Goal: Information Seeking & Learning: Learn about a topic

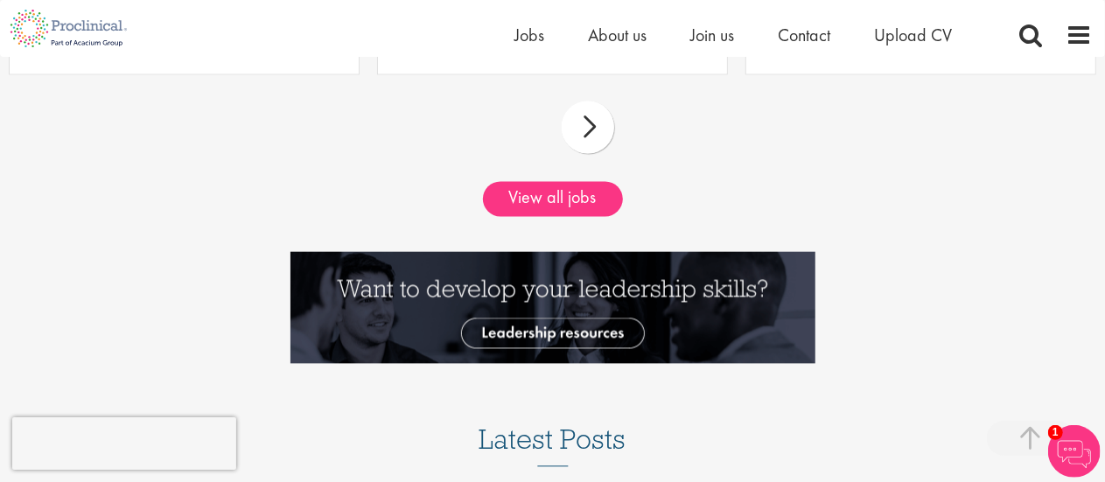
scroll to position [1706, 0]
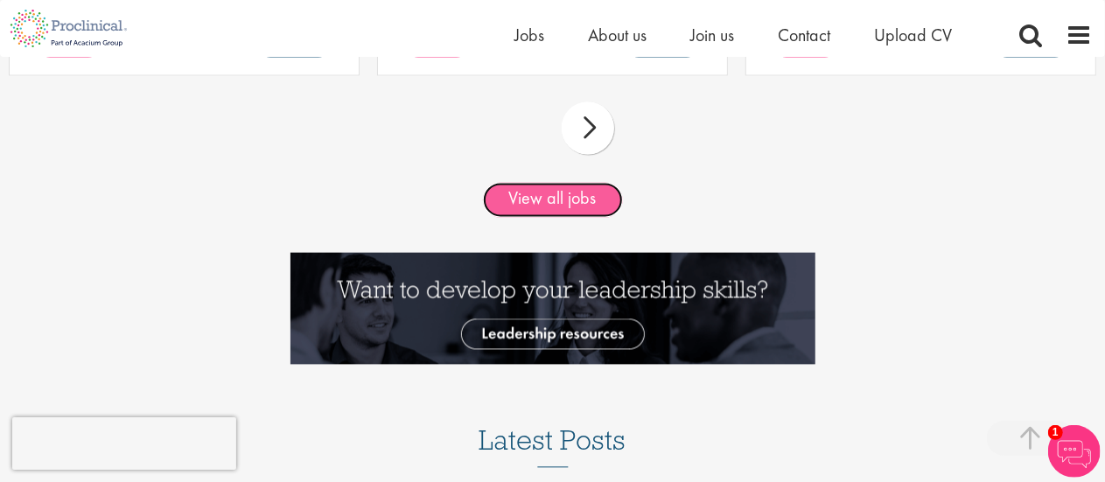
click at [529, 200] on link "View all jobs" at bounding box center [553, 199] width 140 height 35
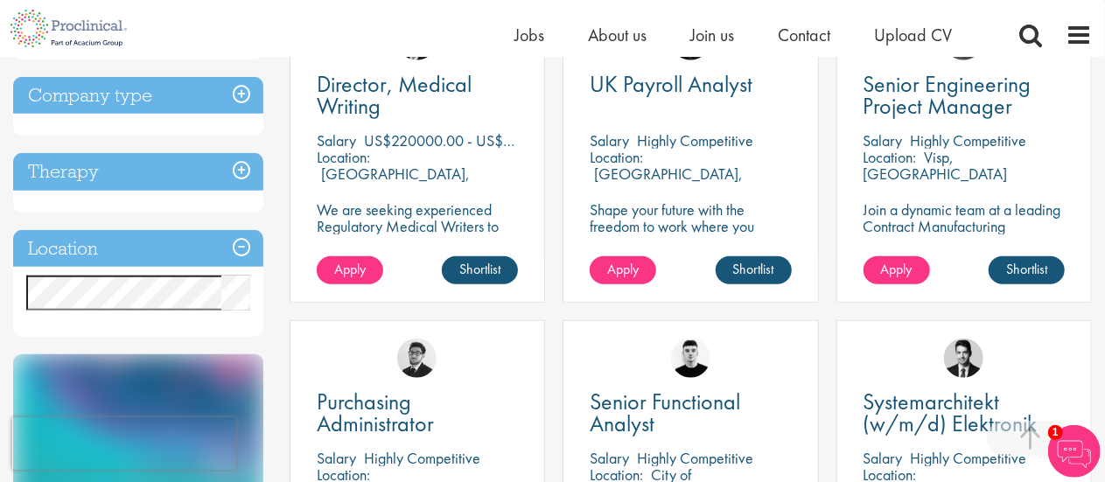
scroll to position [739, 0]
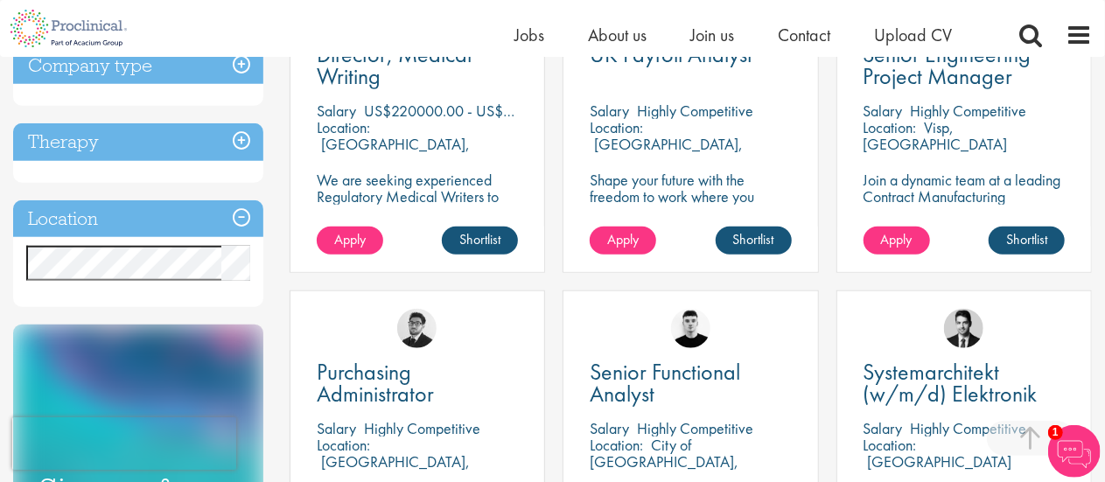
click at [245, 223] on h3 "Location" at bounding box center [138, 219] width 250 height 38
click at [243, 221] on h3 "Location" at bounding box center [138, 219] width 250 height 38
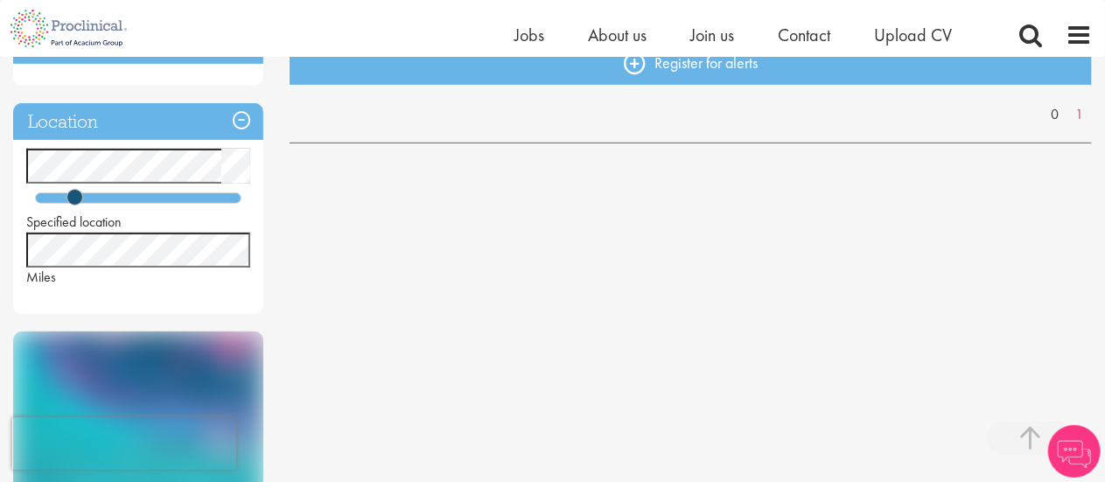
scroll to position [401, 0]
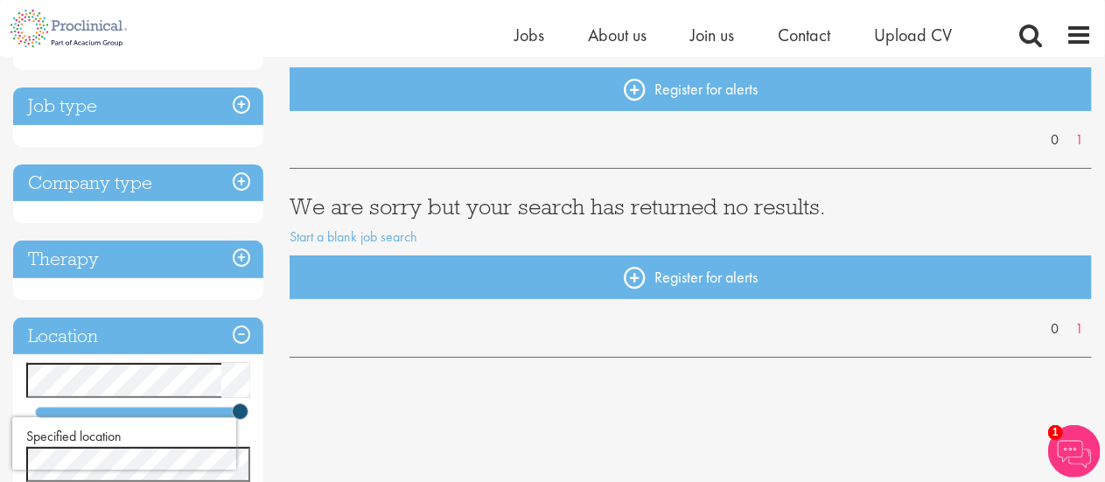
scroll to position [188, 0]
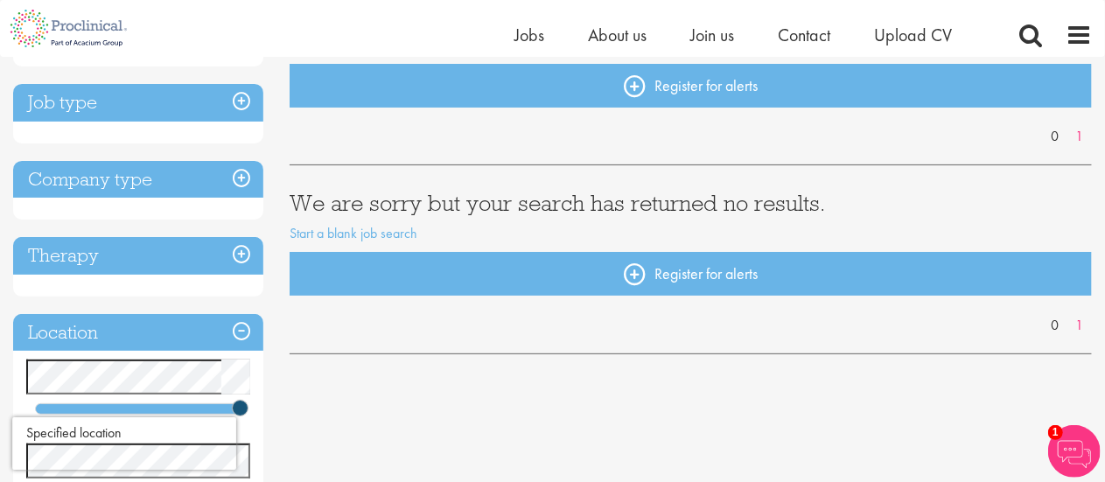
click at [175, 101] on h3 "Job type" at bounding box center [138, 103] width 250 height 38
click at [243, 101] on h3 "Job type" at bounding box center [138, 103] width 250 height 38
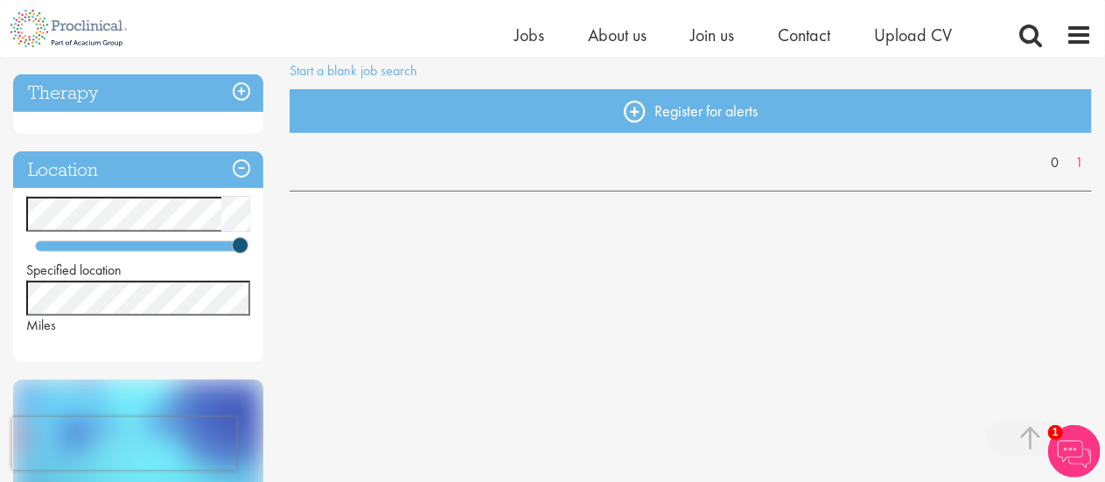
scroll to position [350, 0]
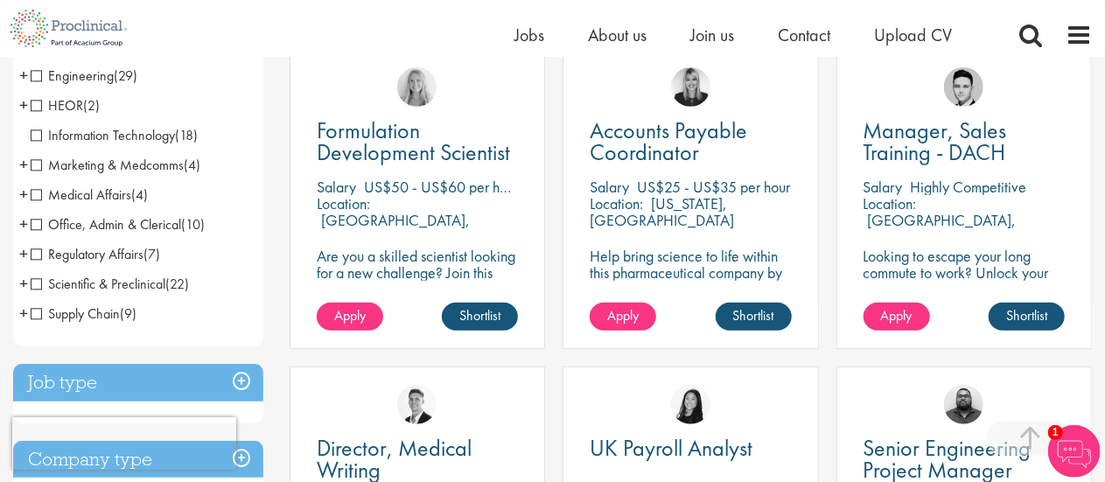
scroll to position [347, 0]
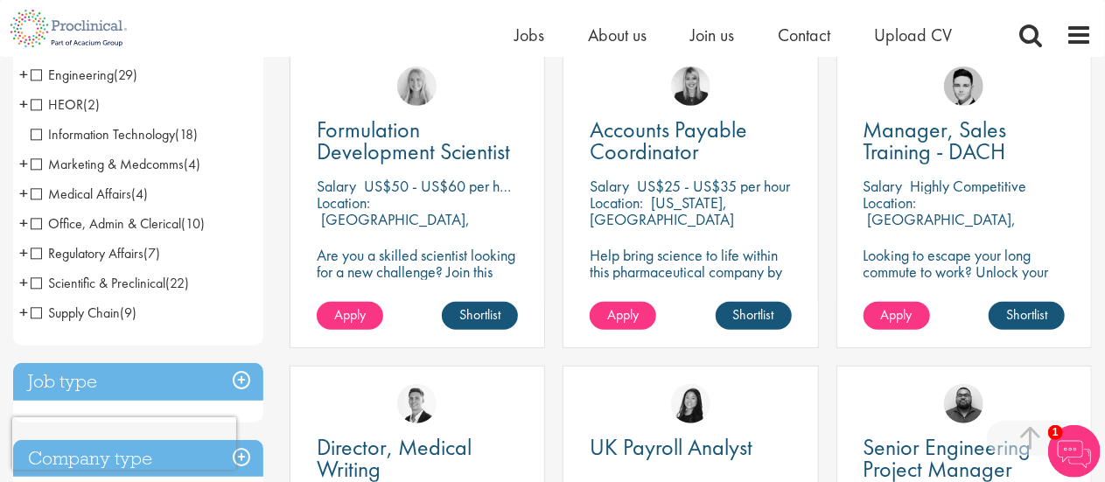
click at [35, 199] on span "Medical Affairs" at bounding box center [81, 194] width 101 height 18
